Goal: Information Seeking & Learning: Learn about a topic

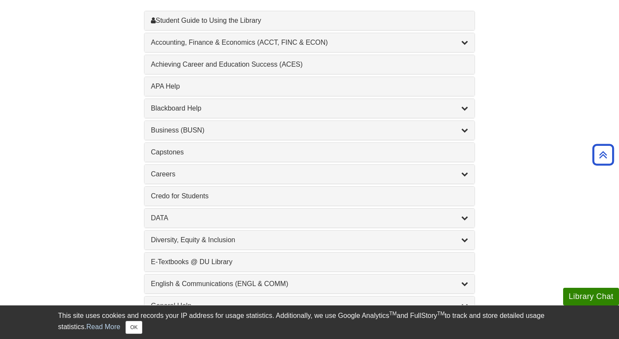
scroll to position [278, 0]
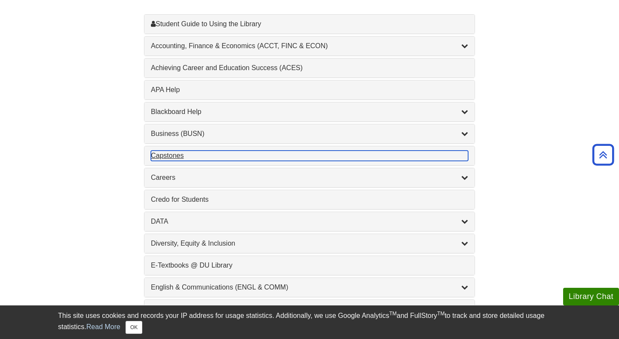
click at [171, 154] on div "Capstones , 1 guides" at bounding box center [309, 156] width 317 height 10
